Goal: Information Seeking & Learning: Learn about a topic

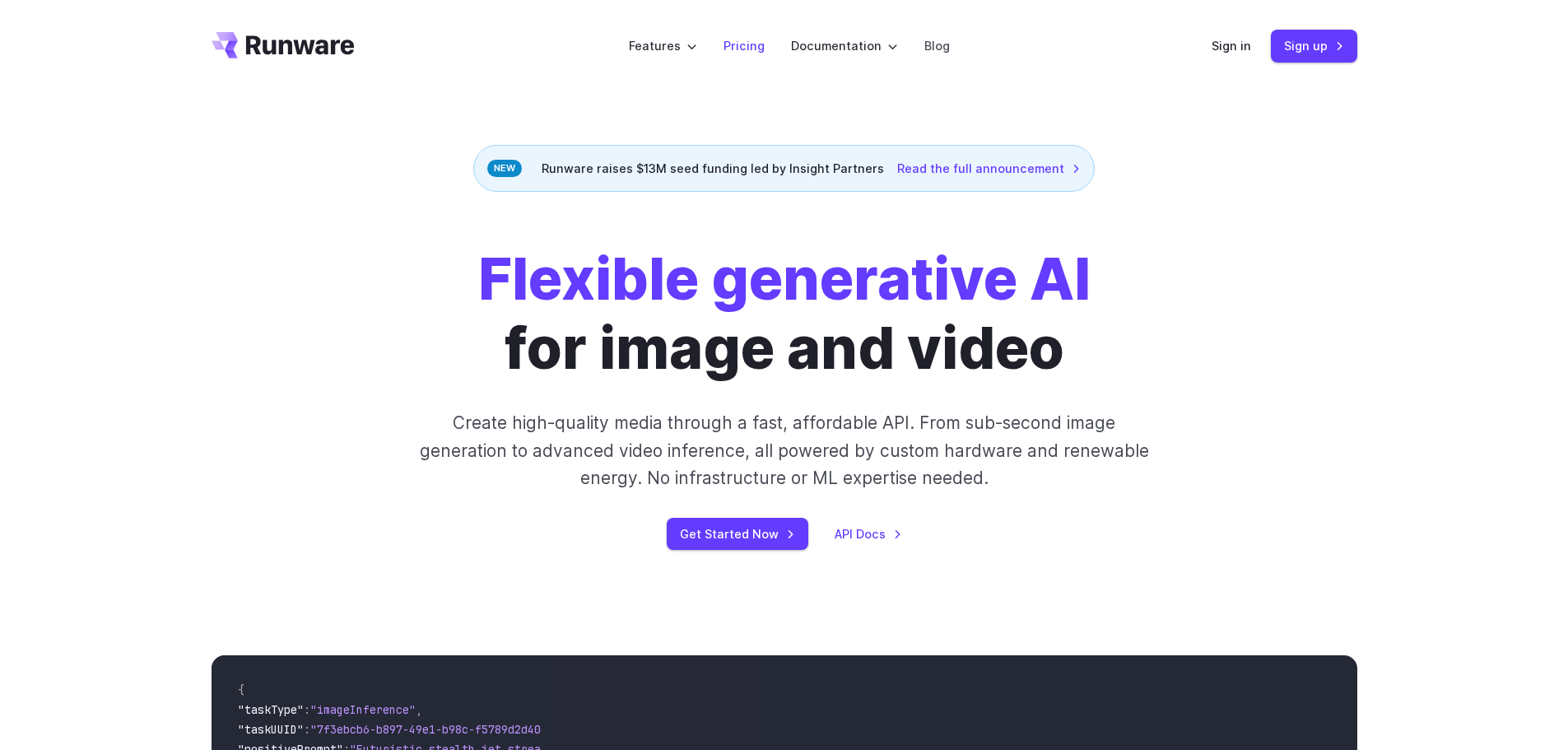
click at [723, 48] on li "Pricing" at bounding box center [744, 46] width 67 height 45
click at [758, 47] on link "Pricing" at bounding box center [744, 46] width 41 height 19
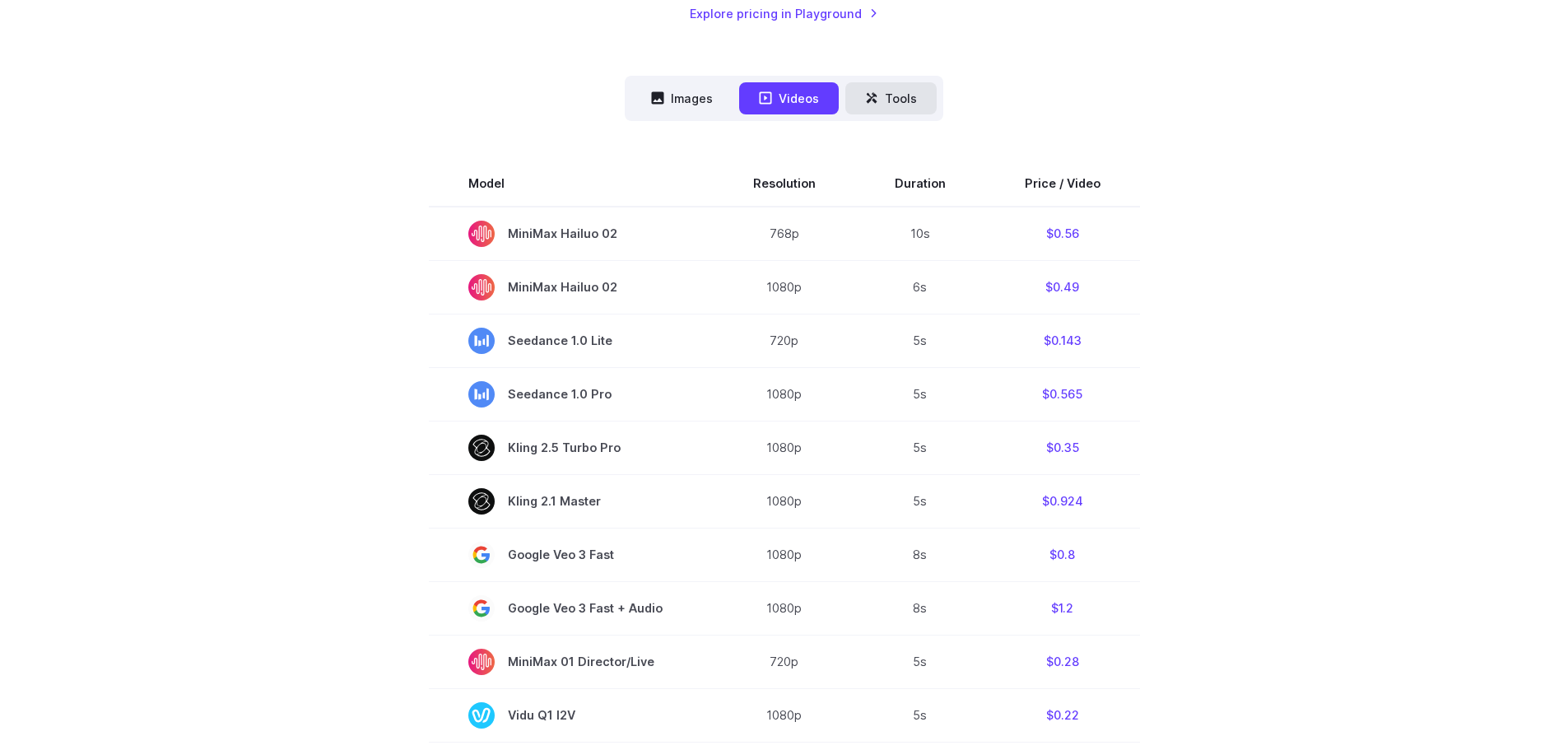
scroll to position [247, 0]
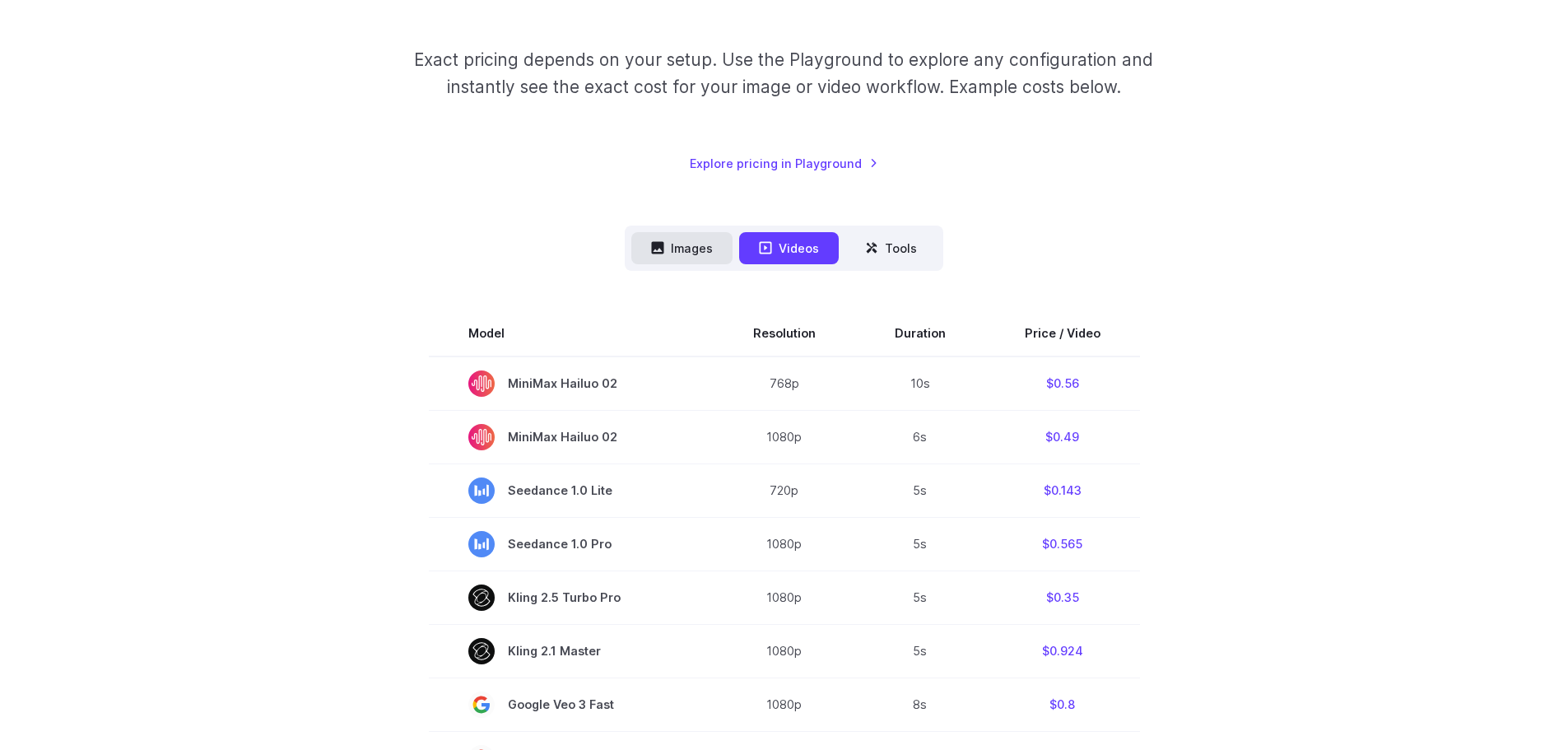
click at [687, 250] on button "Images" at bounding box center [682, 248] width 101 height 32
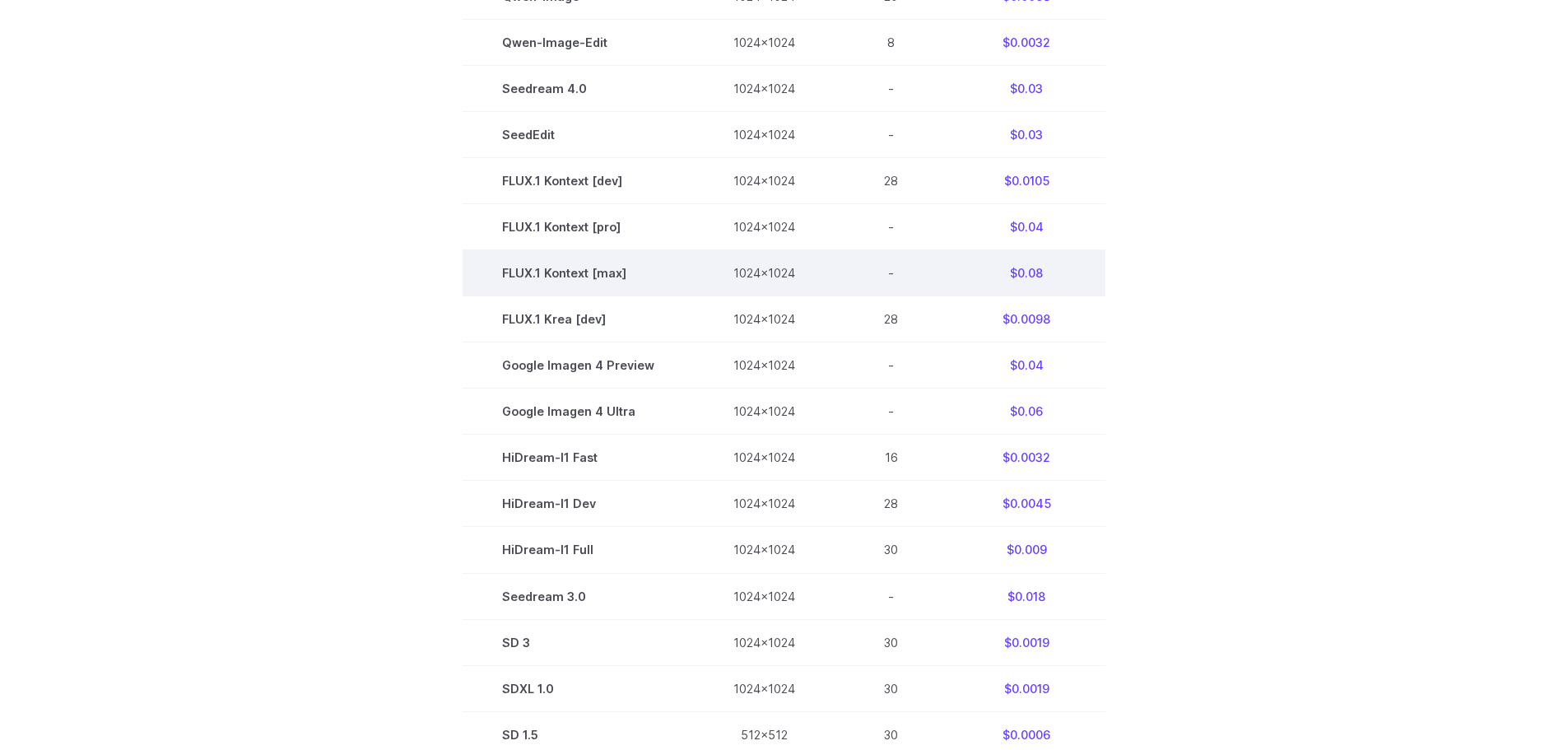
scroll to position [988, 0]
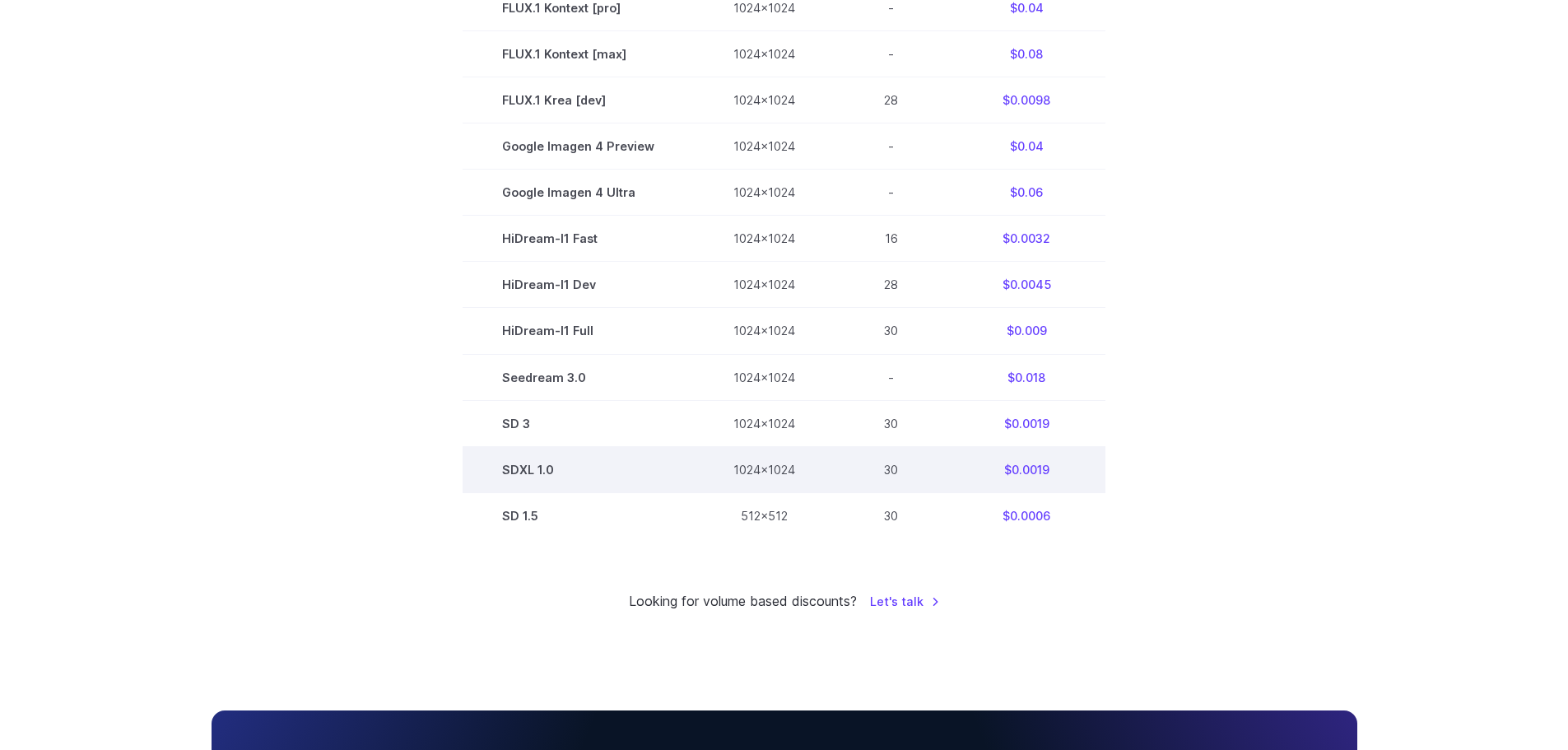
click at [1016, 469] on td "$0.0019" at bounding box center [1026, 468] width 158 height 46
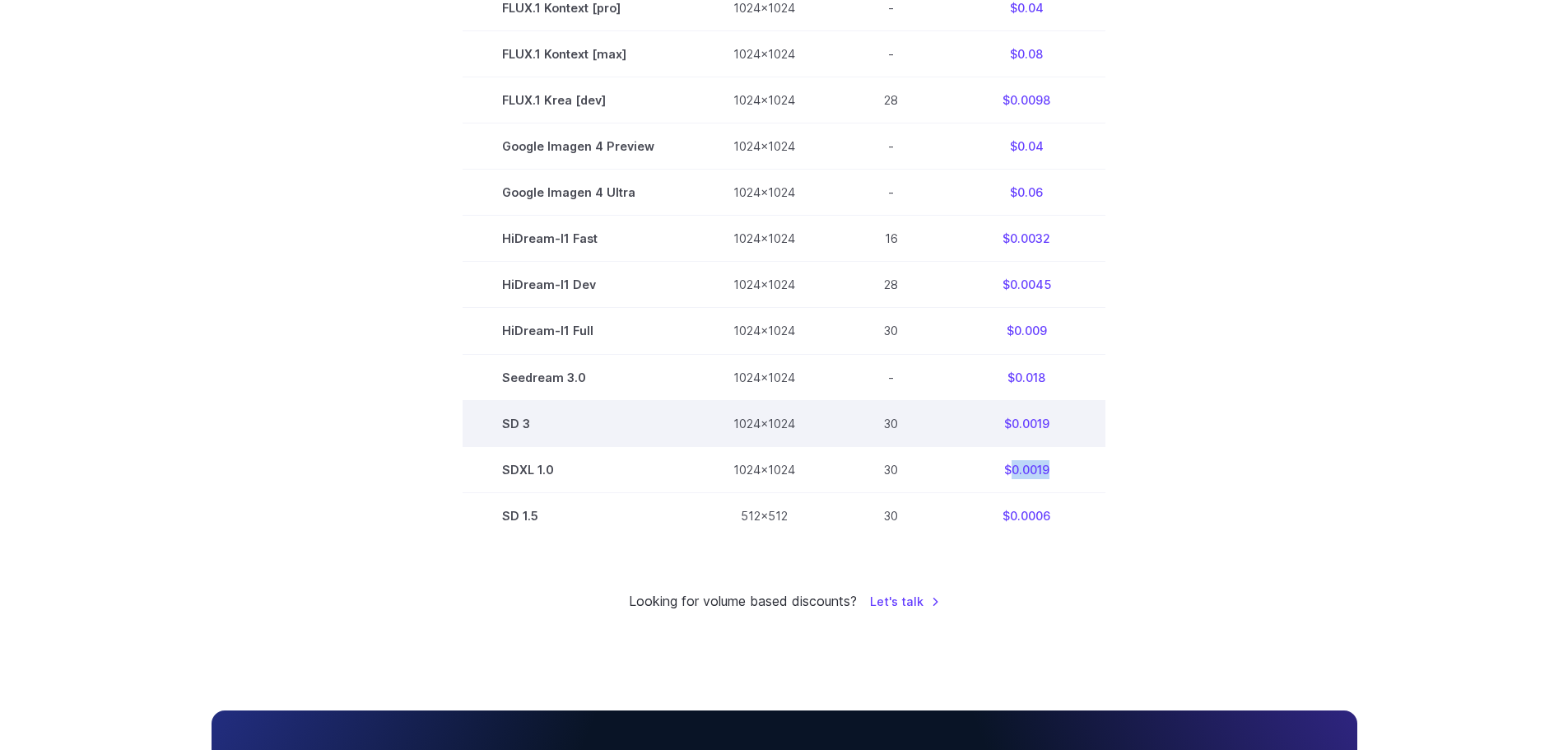
copy td "0.0019"
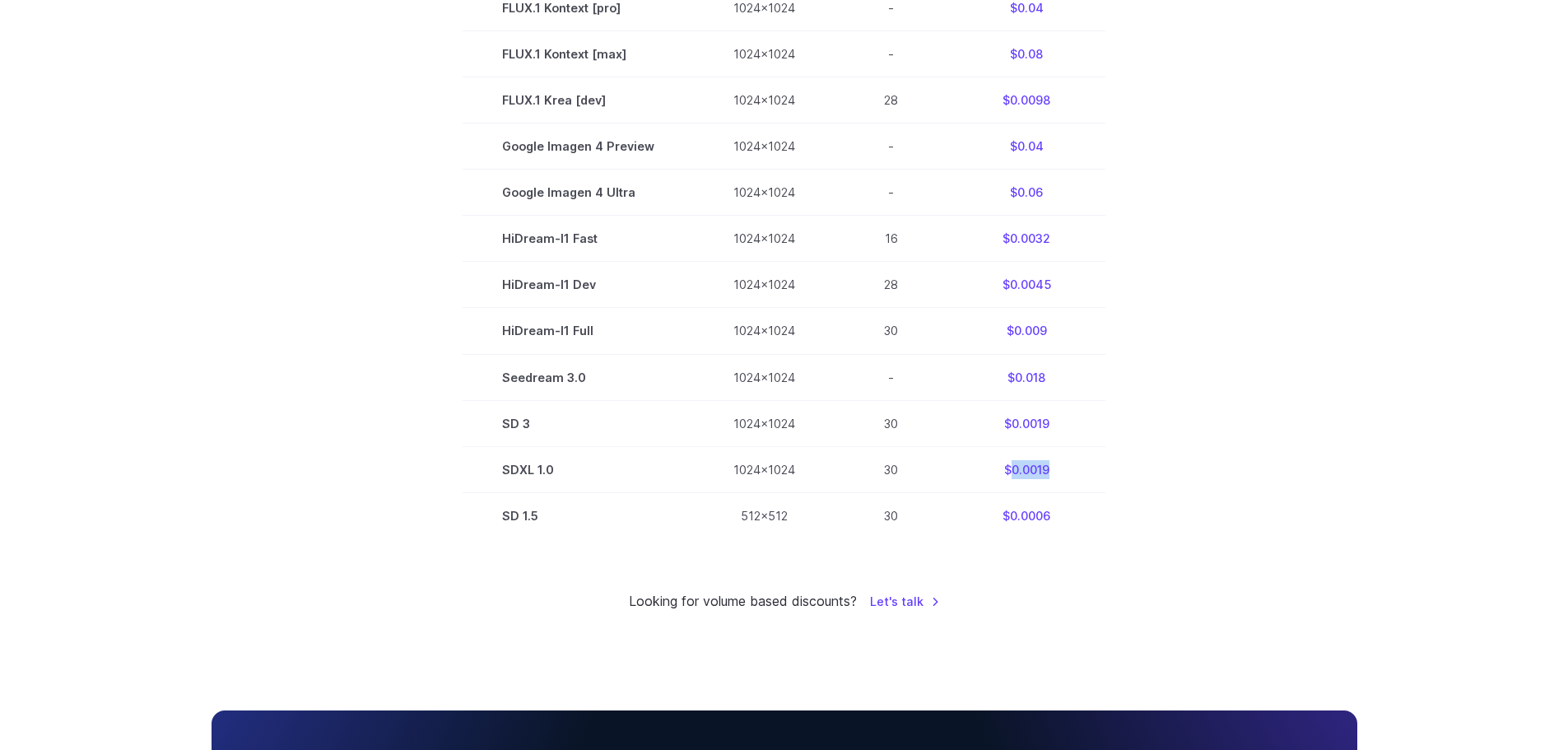
copy td "0.0019"
click at [319, 395] on section "Model Size Steps Price / Image FLUX.1 [schnell] 1024x1024 4 $0.0013 FLUX.1 [dev…" at bounding box center [784, 54] width 1146 height 969
